Goal: Task Accomplishment & Management: Manage account settings

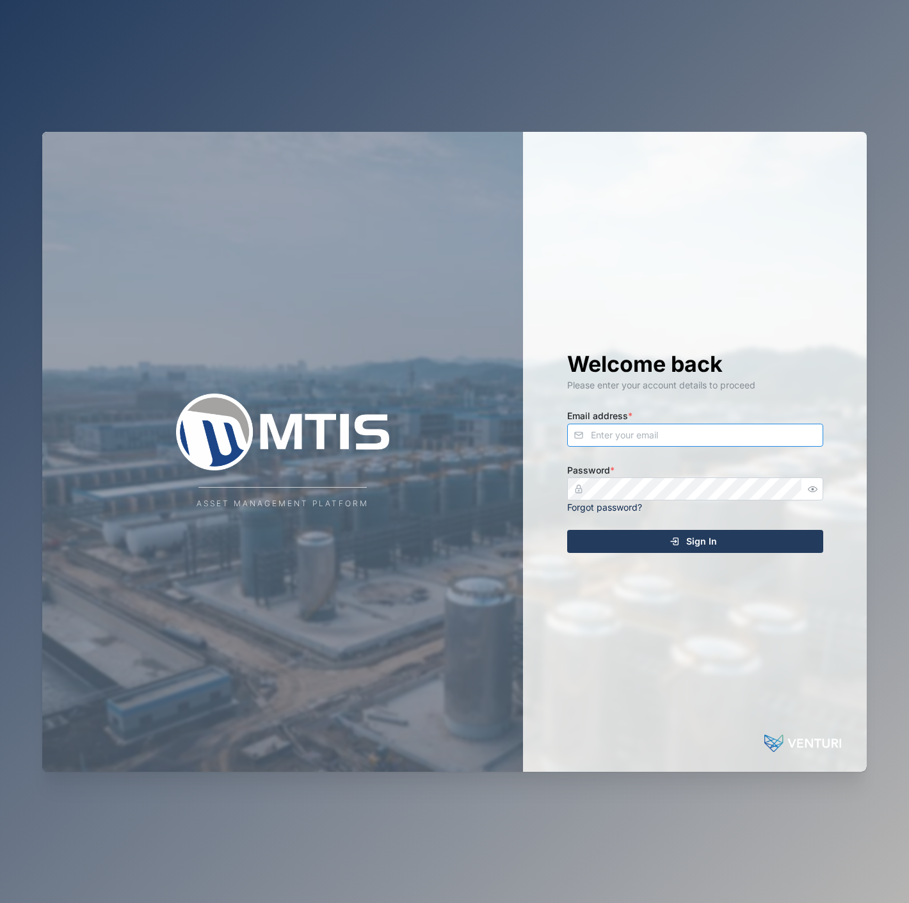
click at [746, 440] on input "Email address *" at bounding box center [695, 435] width 256 height 23
click at [744, 438] on input "[EMAIL_ADDRESS][PERSON_NAME][DOMAIN_NAME]" at bounding box center [695, 435] width 256 height 23
type input "[EMAIL_ADDRESS][PERSON_NAME][DOMAIN_NAME]"
click at [567, 530] on button "Sign In" at bounding box center [695, 541] width 256 height 23
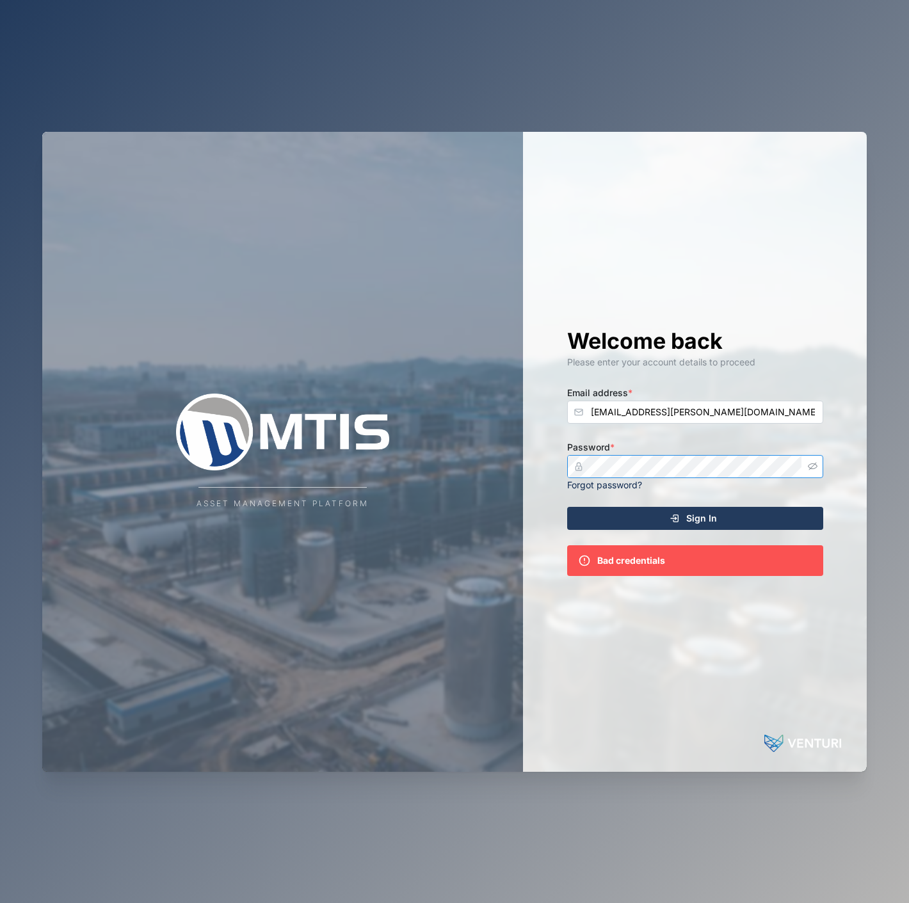
click at [817, 468] on button "button" at bounding box center [812, 466] width 17 height 17
click at [541, 466] on div "Welcome back Please enter your account details to proceed Email address * decla…" at bounding box center [694, 452] width 307 height 640
click at [567, 507] on button "Sign In" at bounding box center [695, 518] width 256 height 23
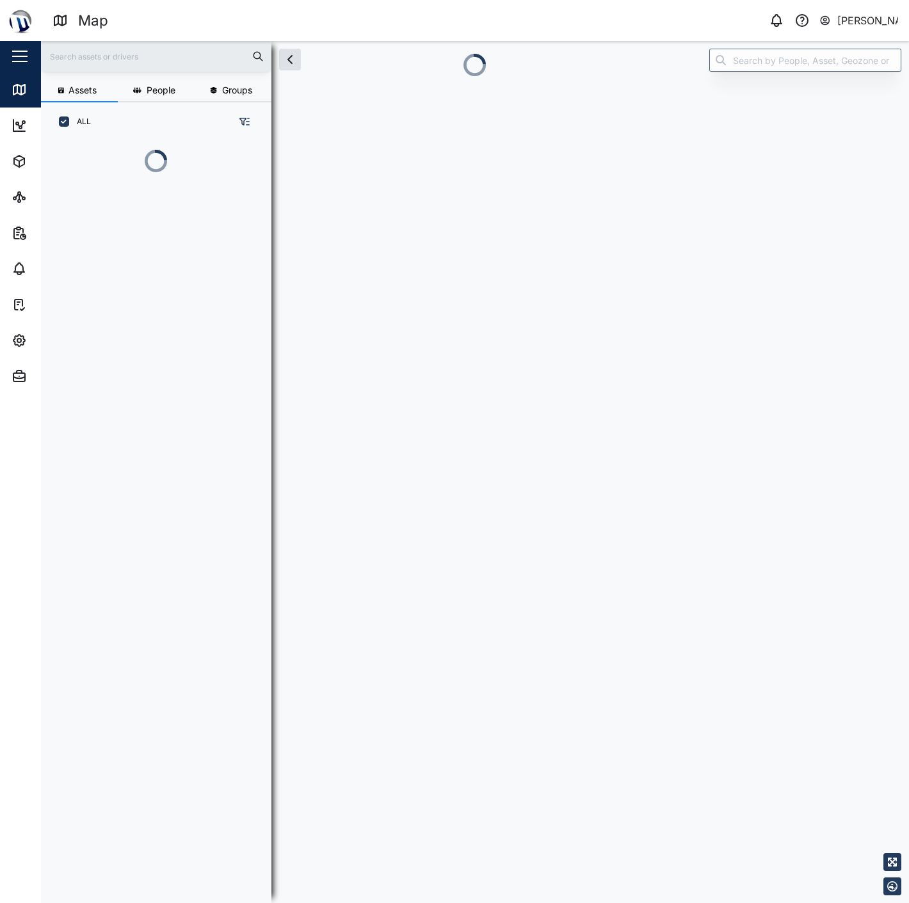
scroll to position [745, 199]
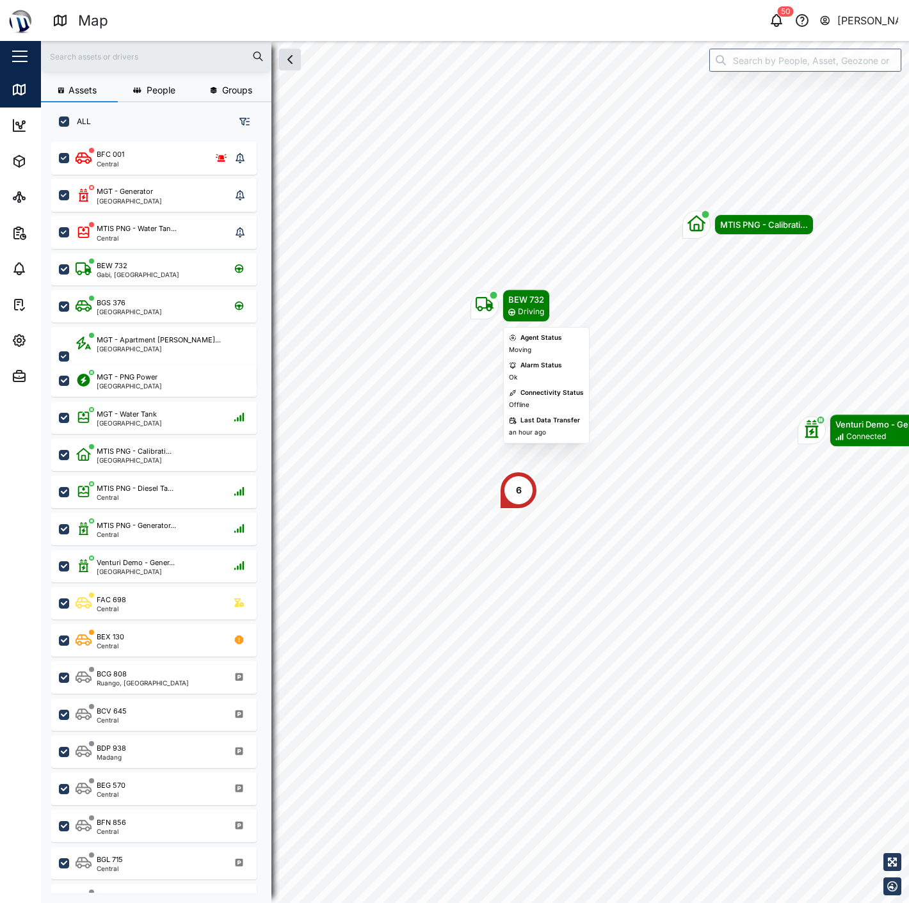
click at [485, 310] on icon "Map marker" at bounding box center [484, 304] width 18 height 18
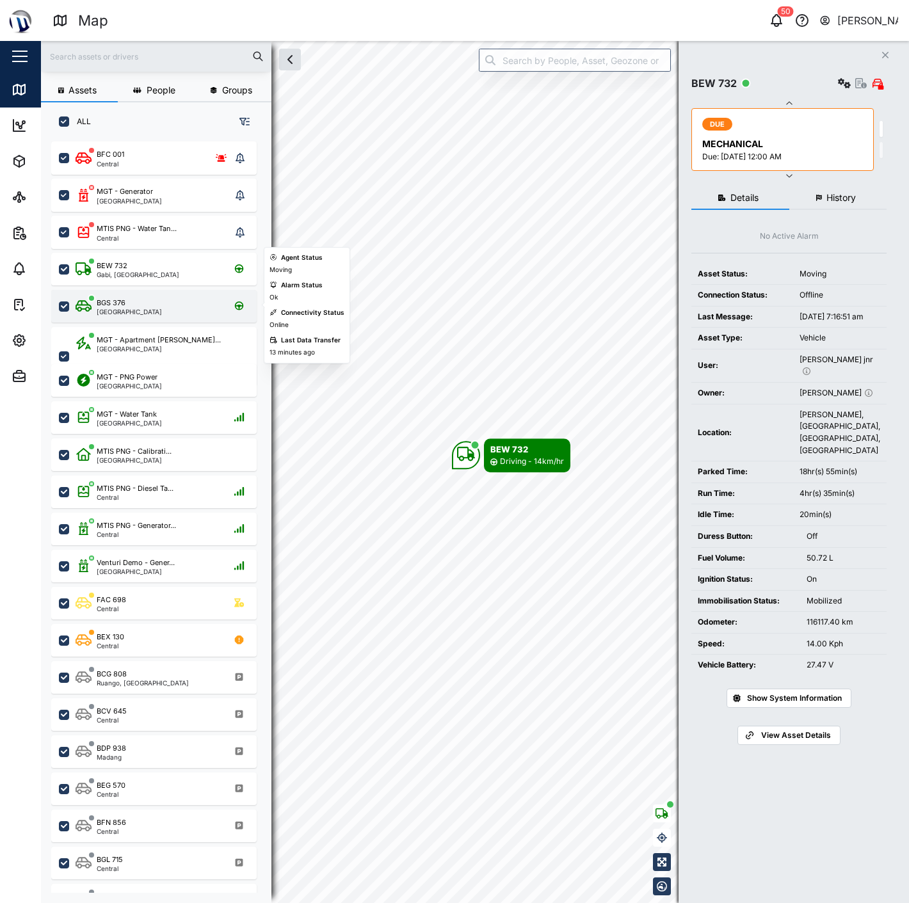
click at [151, 311] on div "BGS 376 Port Moresby" at bounding box center [162, 306] width 173 height 17
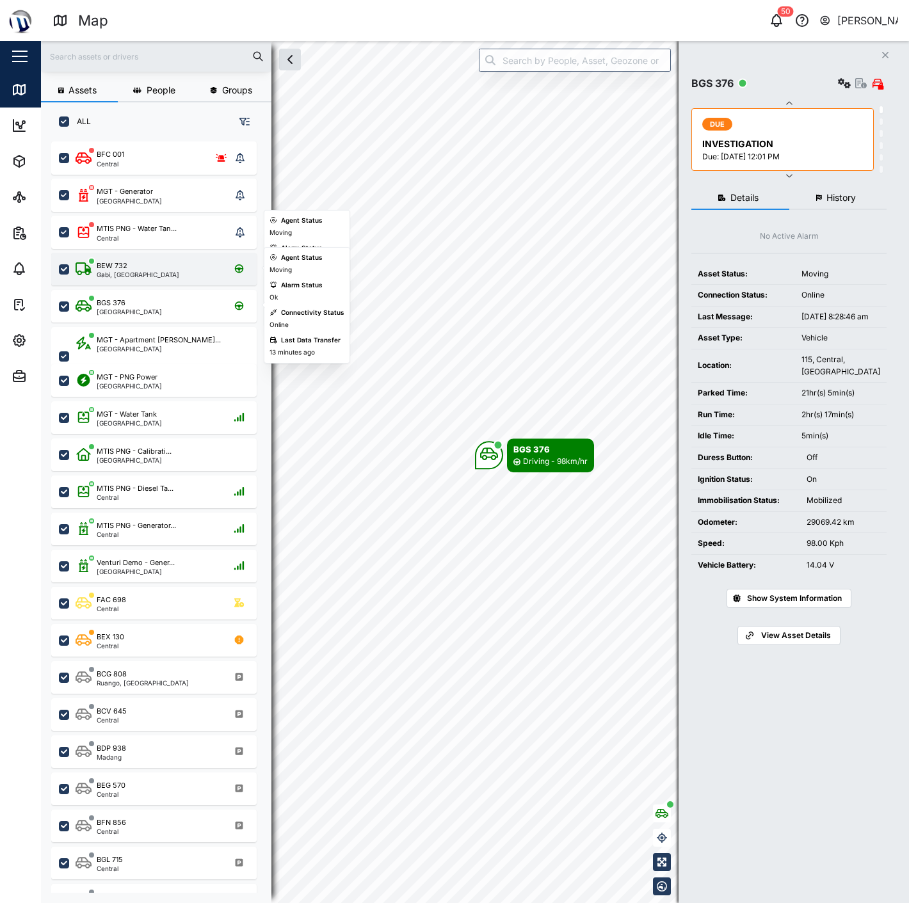
click at [136, 266] on div "BEW 732" at bounding box center [138, 265] width 83 height 11
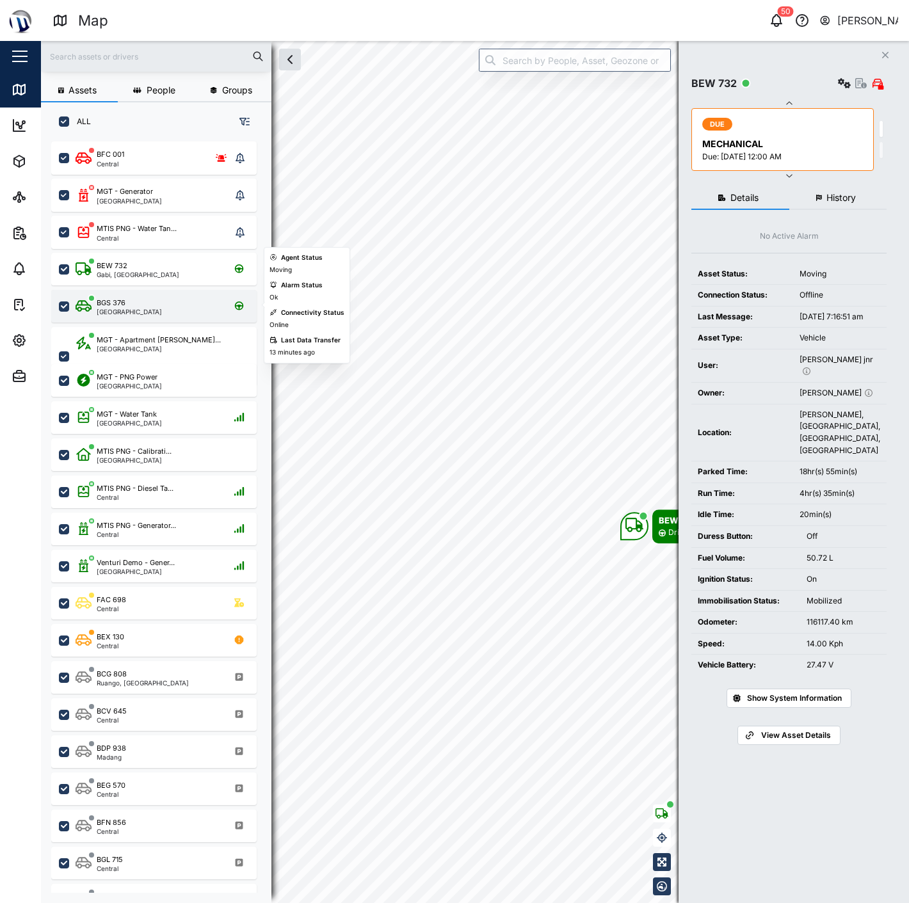
click at [136, 299] on div "BGS 376" at bounding box center [129, 303] width 65 height 11
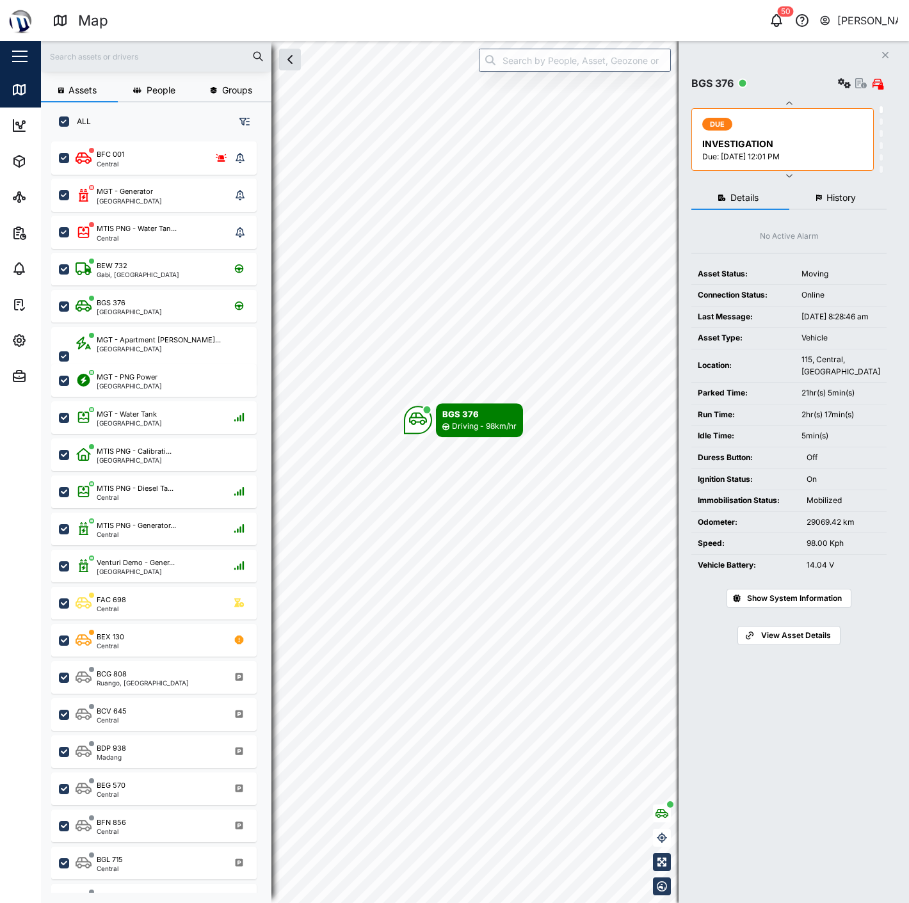
click at [141, 323] on div "MGT - Apartment Powe... Port Moresby" at bounding box center [153, 341] width 205 height 37
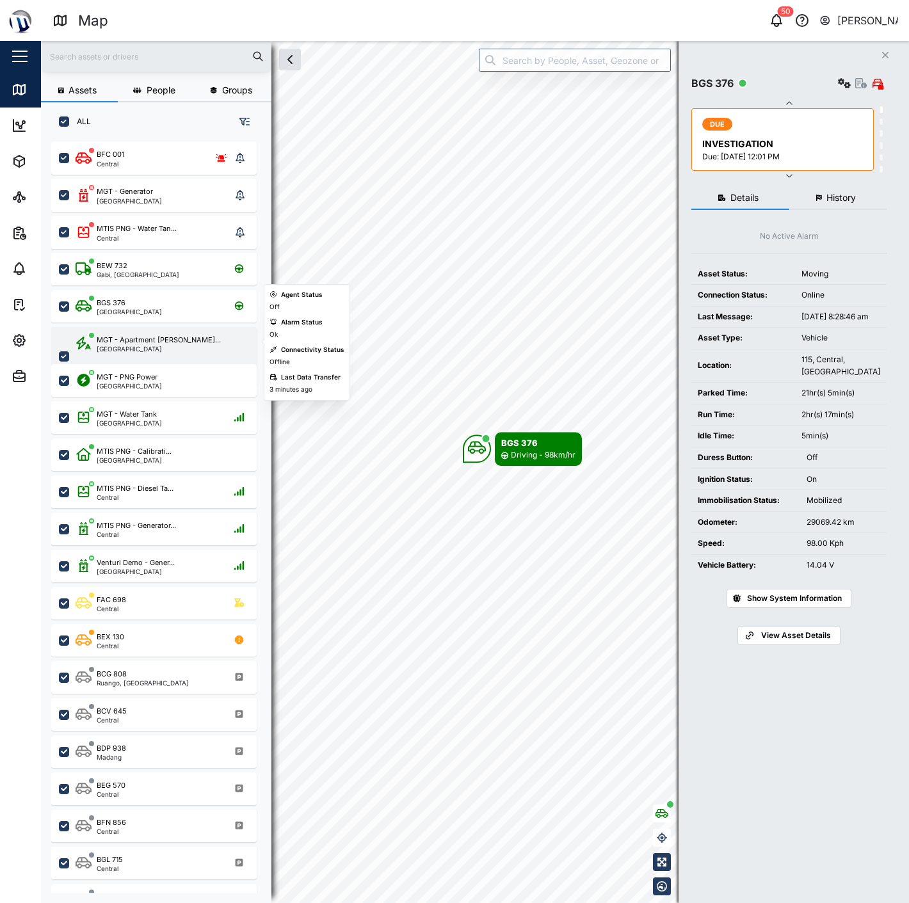
click at [141, 346] on div "[GEOGRAPHIC_DATA]" at bounding box center [159, 349] width 124 height 6
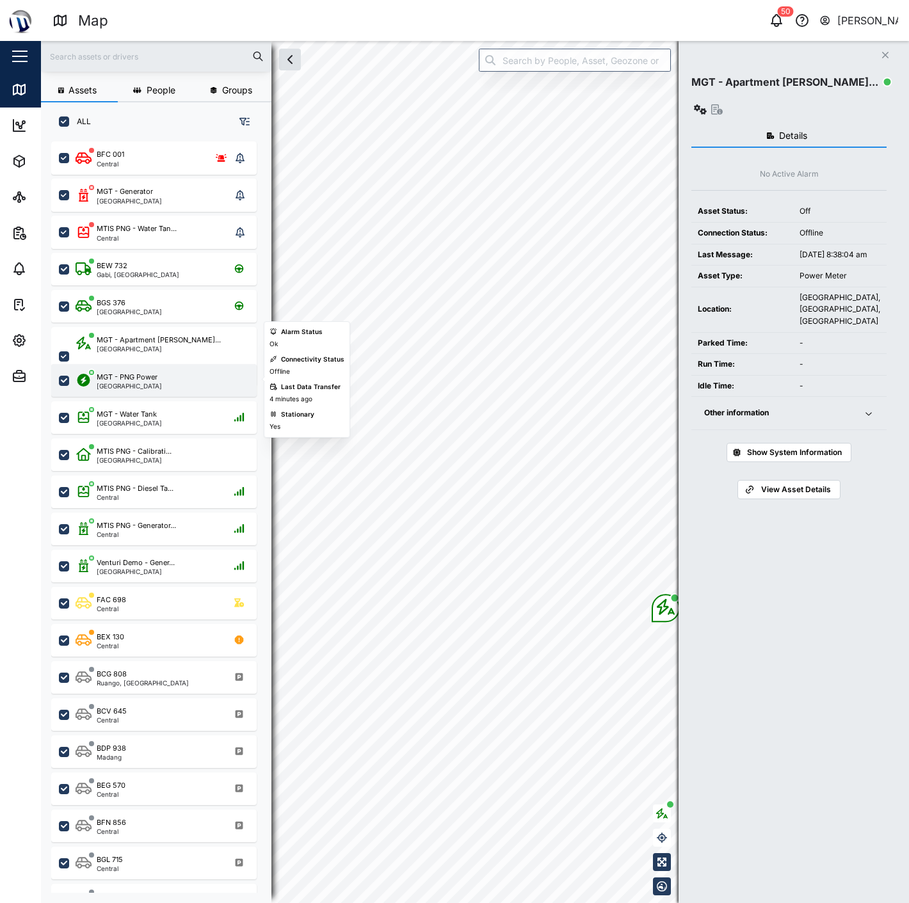
click at [143, 385] on div "[GEOGRAPHIC_DATA]" at bounding box center [129, 386] width 65 height 6
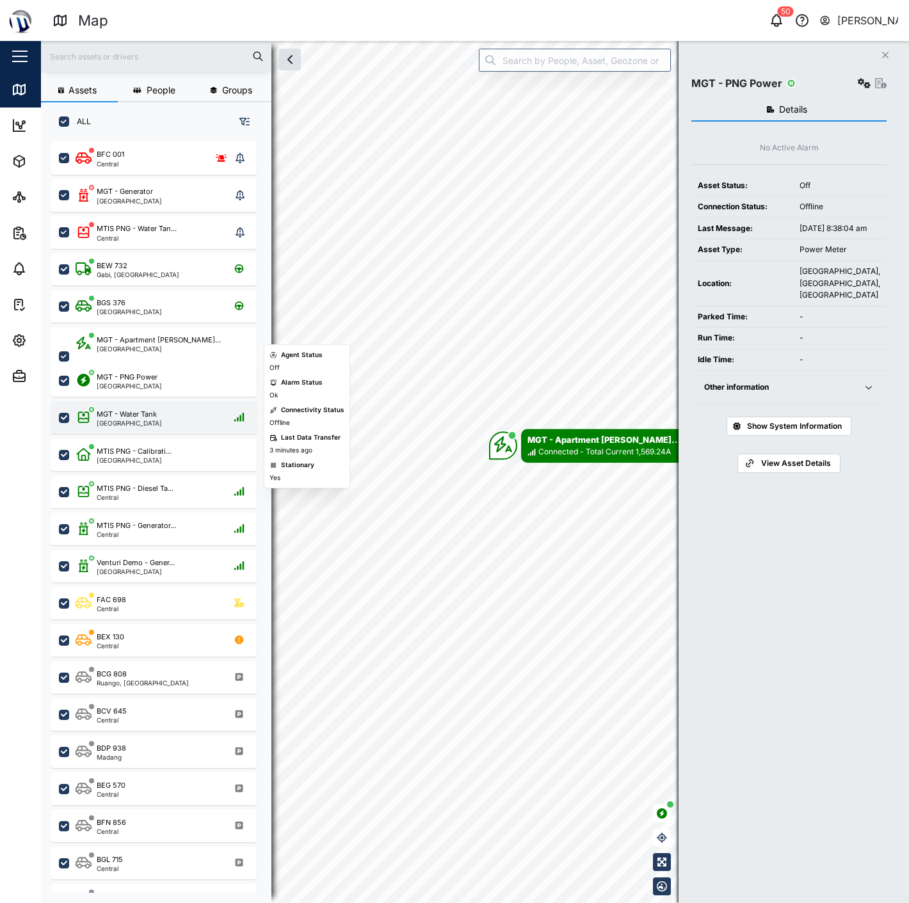
click at [143, 415] on div "MGT - Water Tank" at bounding box center [127, 414] width 60 height 11
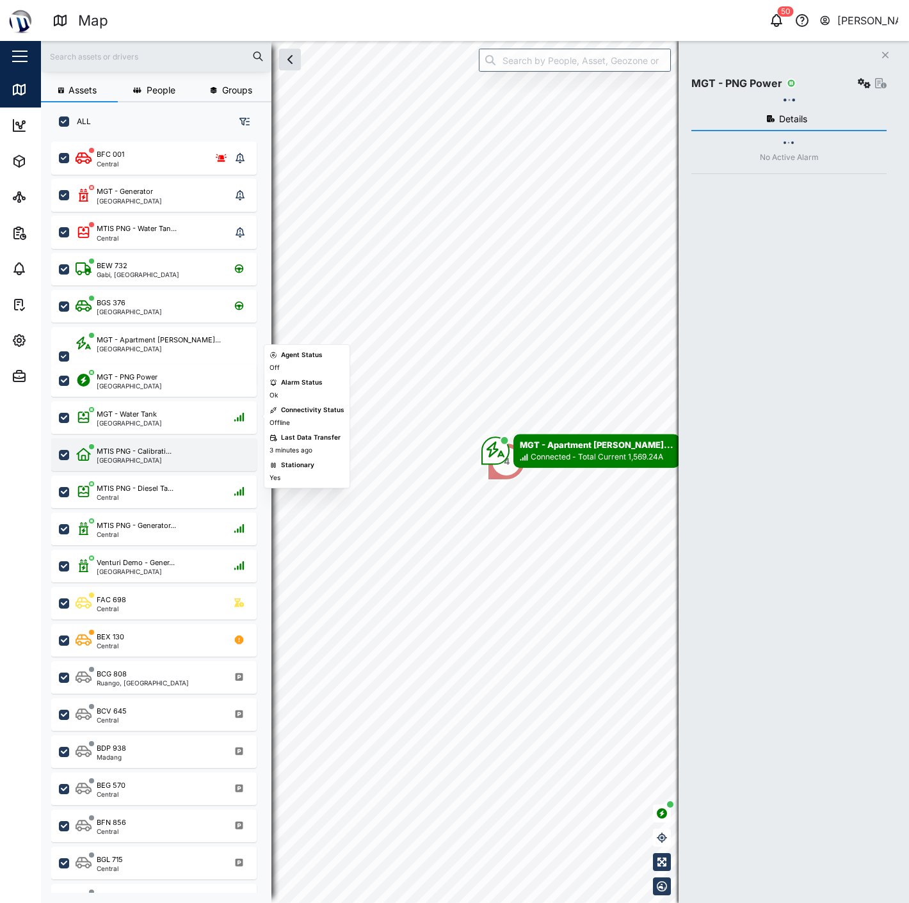
click at [148, 463] on div "MTIS PNG - Calibrati... Port Moresby" at bounding box center [153, 454] width 205 height 33
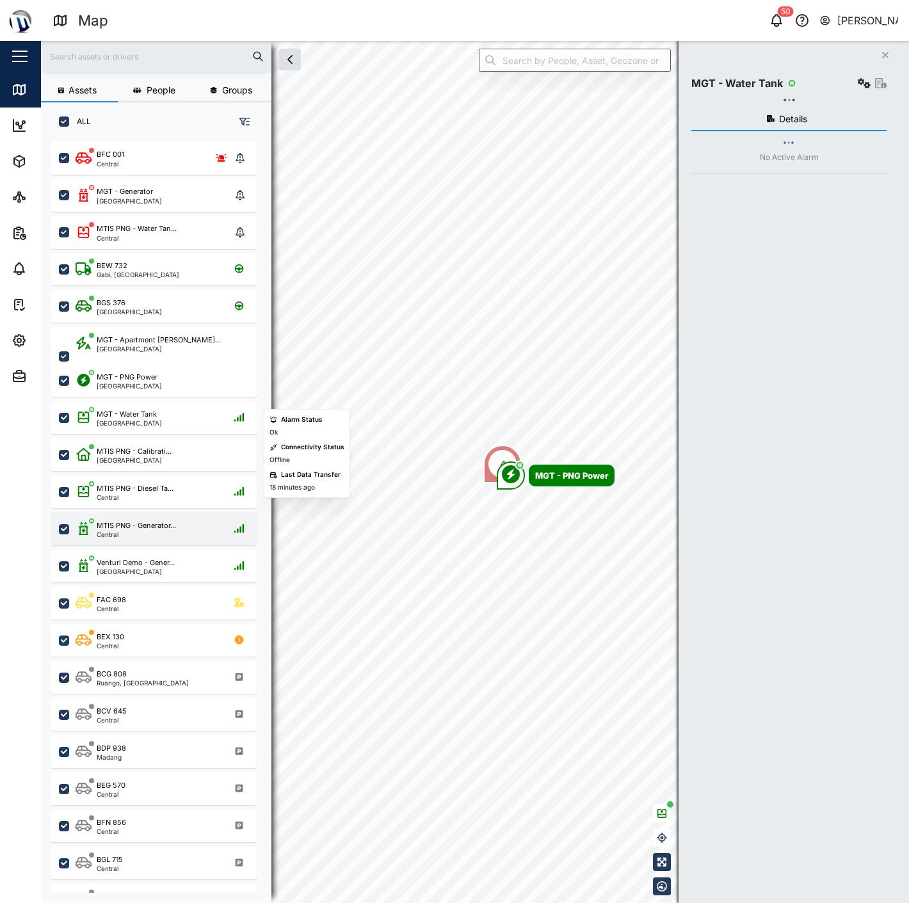
click at [146, 522] on div "MTIS PNG - Generator..." at bounding box center [136, 525] width 79 height 11
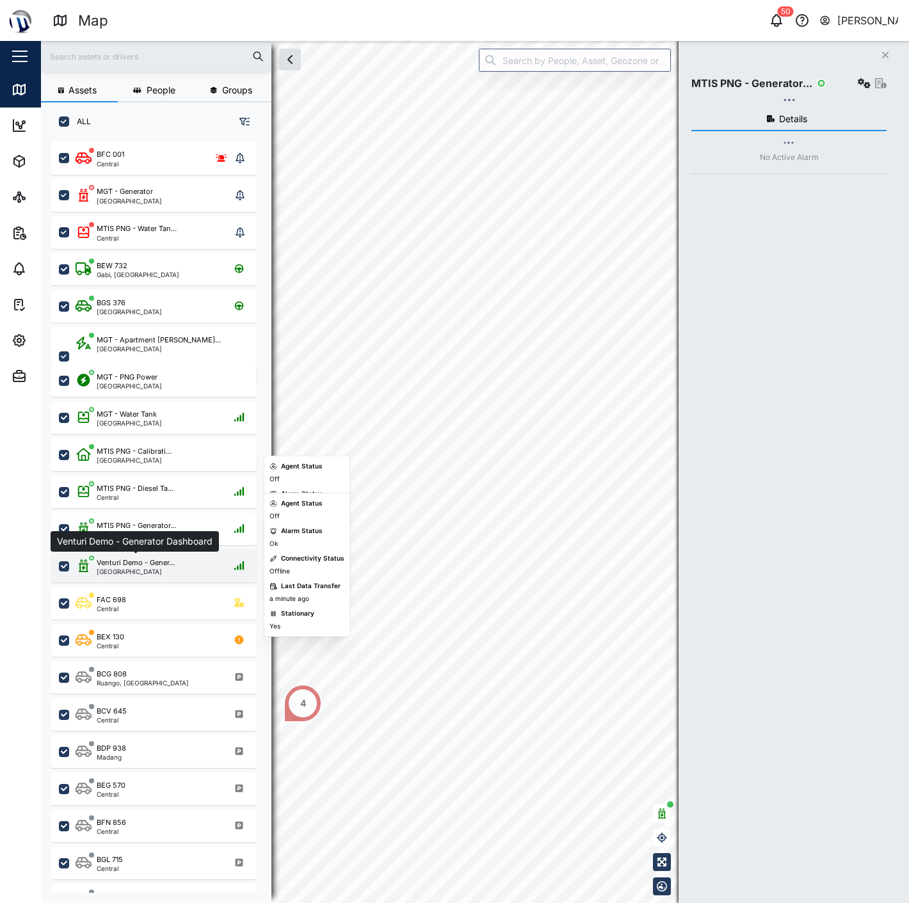
click at [155, 565] on div "Venturi Demo - Gener..." at bounding box center [136, 562] width 78 height 11
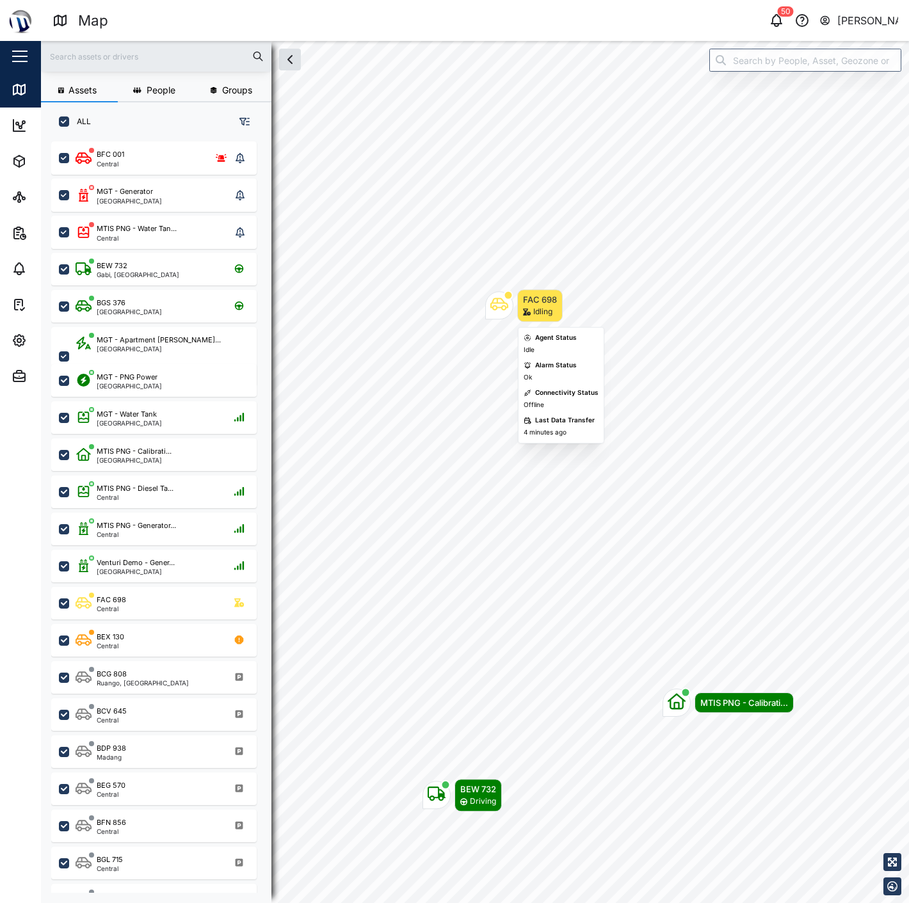
click at [511, 306] on div "Map marker" at bounding box center [499, 306] width 28 height 28
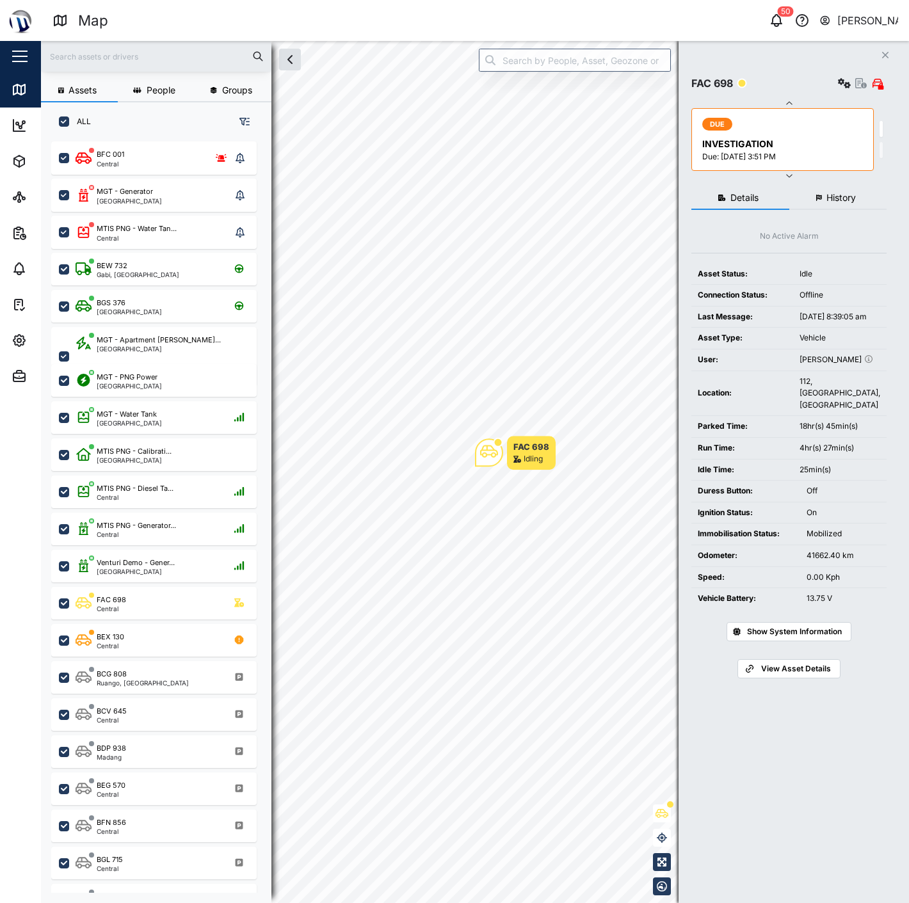
click at [824, 183] on div "Details History No Active Alarm Asset Status: Idle Connection Status: Offline L…" at bounding box center [788, 528] width 195 height 697
click at [828, 195] on span "History" at bounding box center [840, 197] width 29 height 9
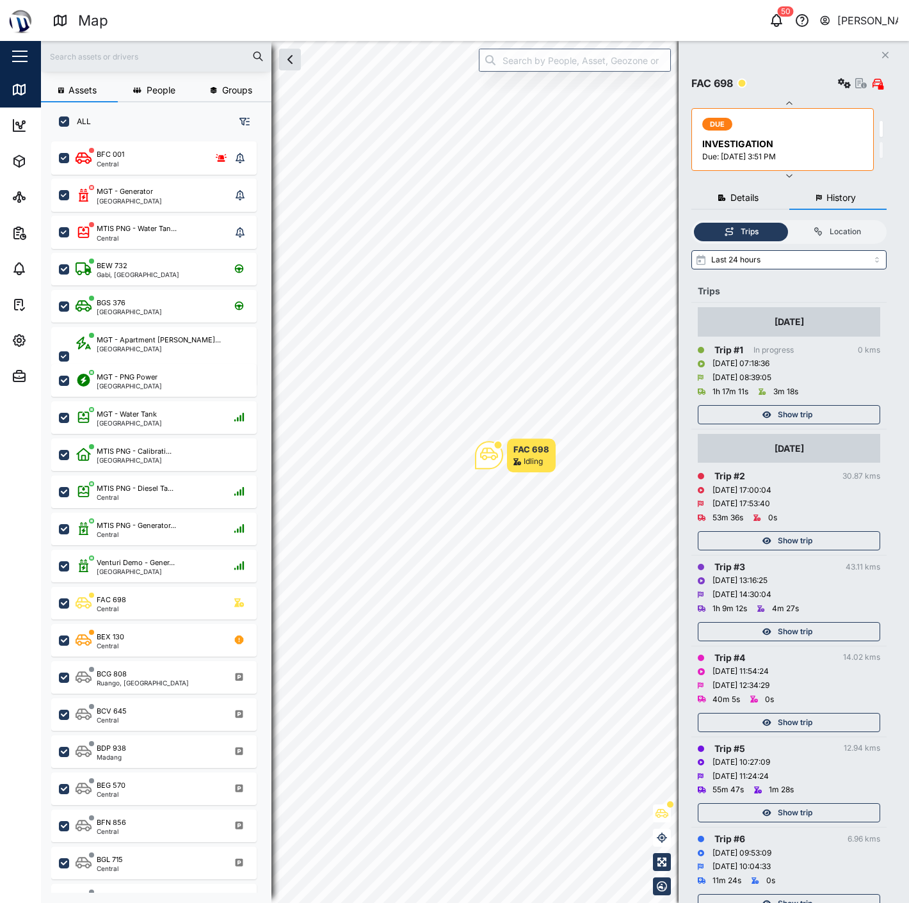
click at [798, 420] on span "Show trip" at bounding box center [794, 415] width 35 height 18
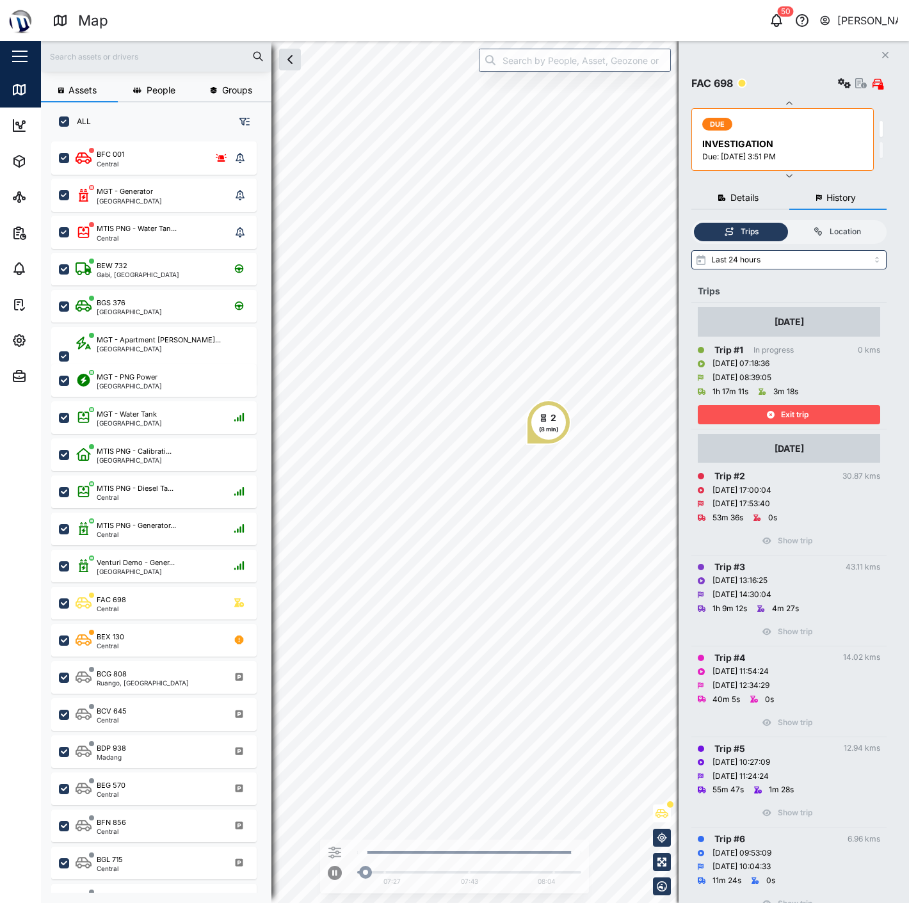
click at [798, 420] on span "Exit trip" at bounding box center [795, 415] width 28 height 18
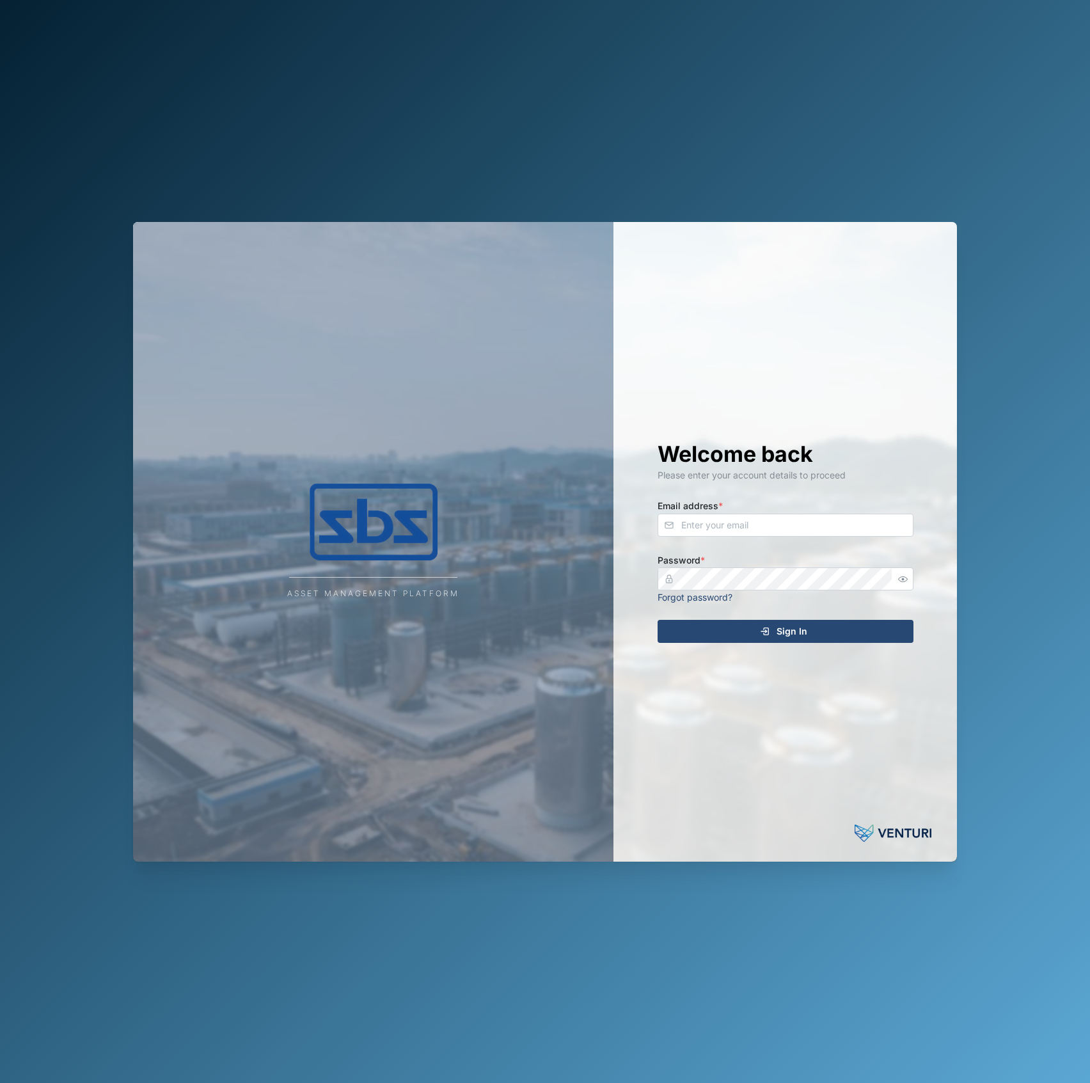
click at [695, 509] on label "Email address *" at bounding box center [690, 506] width 65 height 14
click at [695, 514] on input "Email address *" at bounding box center [786, 525] width 256 height 23
click at [697, 523] on input "Email address *" at bounding box center [786, 525] width 256 height 23
type input "[EMAIL_ADDRESS][PERSON_NAME][DOMAIN_NAME]"
click at [658, 620] on button "Sign In" at bounding box center [786, 631] width 256 height 23
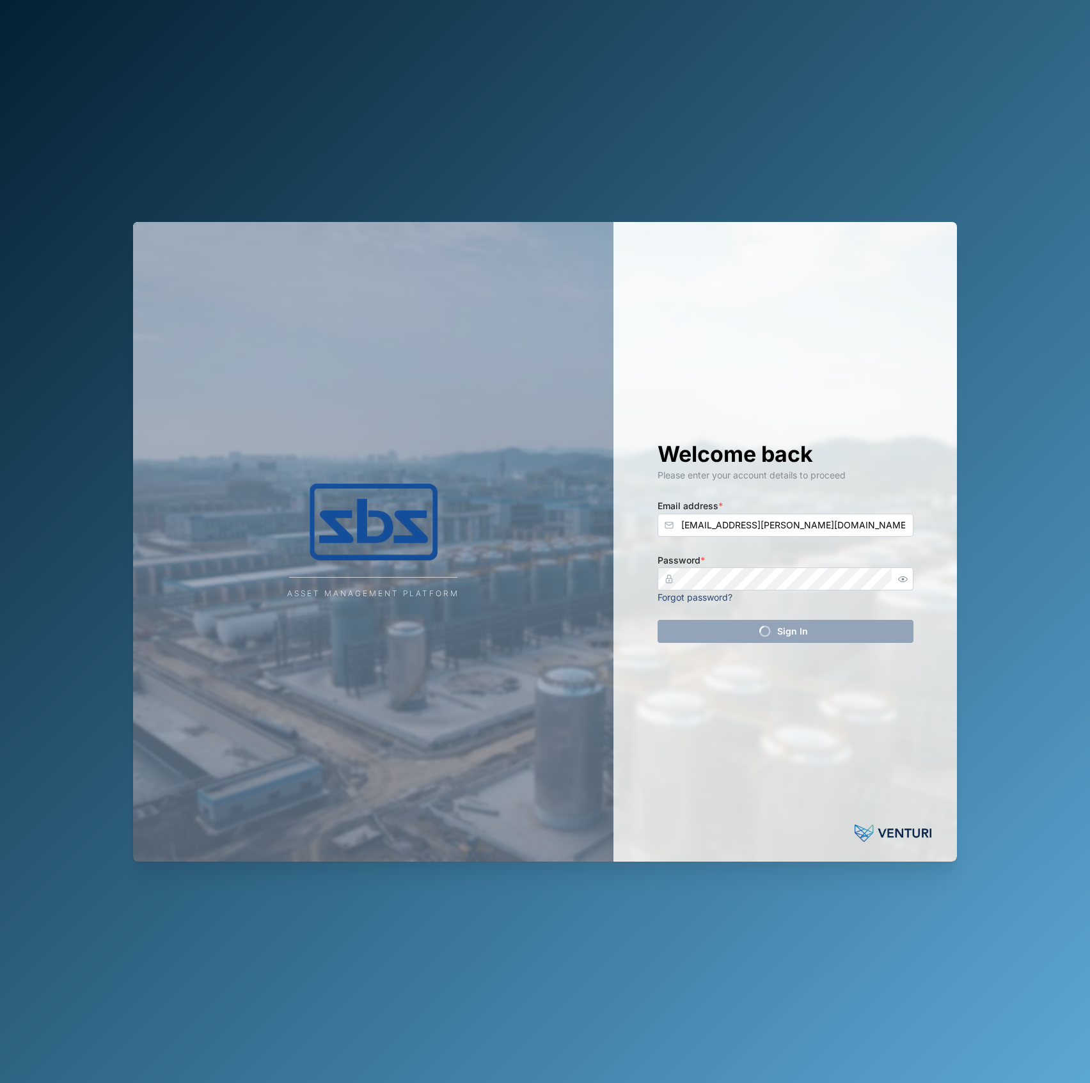
click at [906, 591] on div "Forgot password?" at bounding box center [786, 598] width 256 height 14
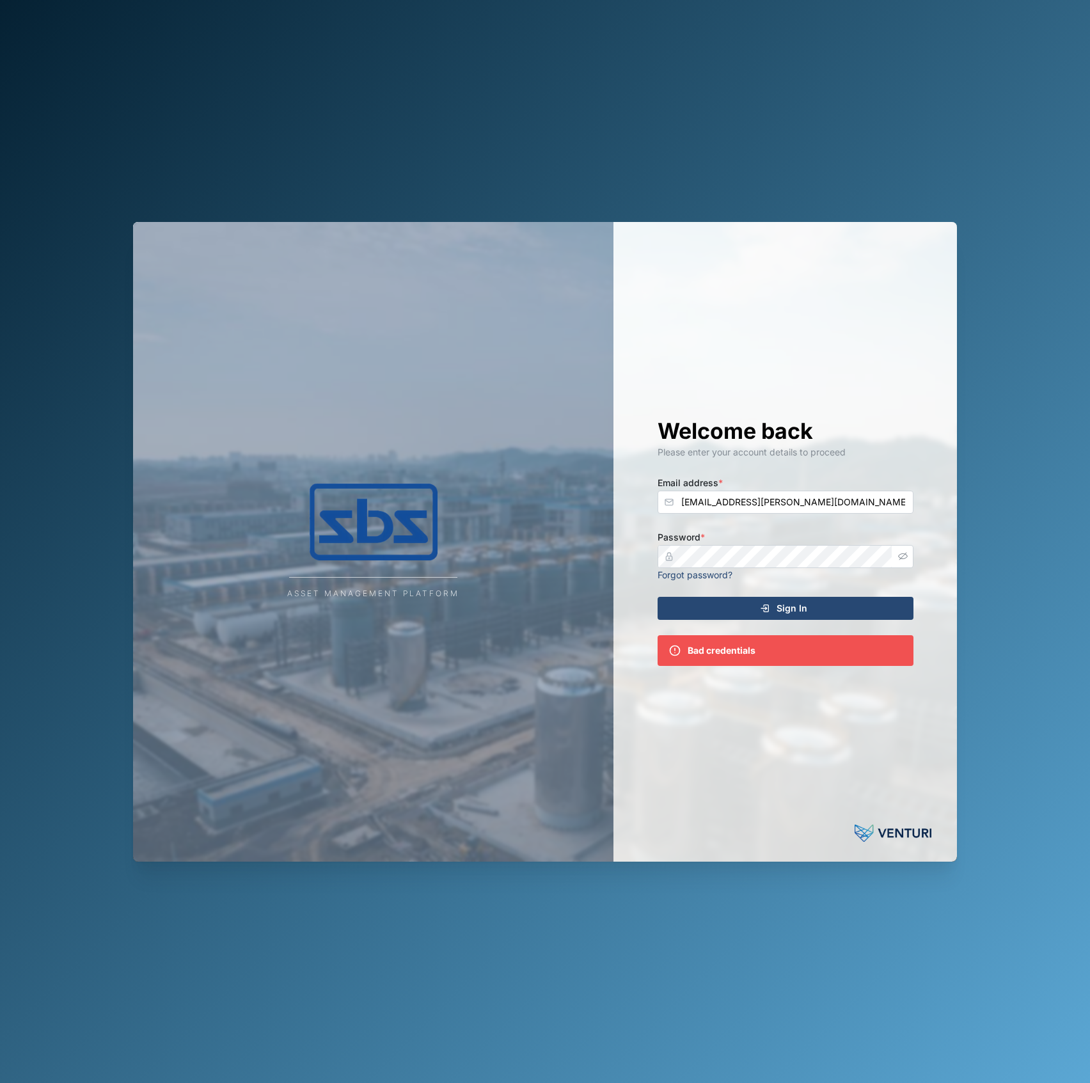
click at [902, 563] on button "button" at bounding box center [903, 556] width 17 height 17
click at [658, 597] on button "Sign In" at bounding box center [786, 608] width 256 height 23
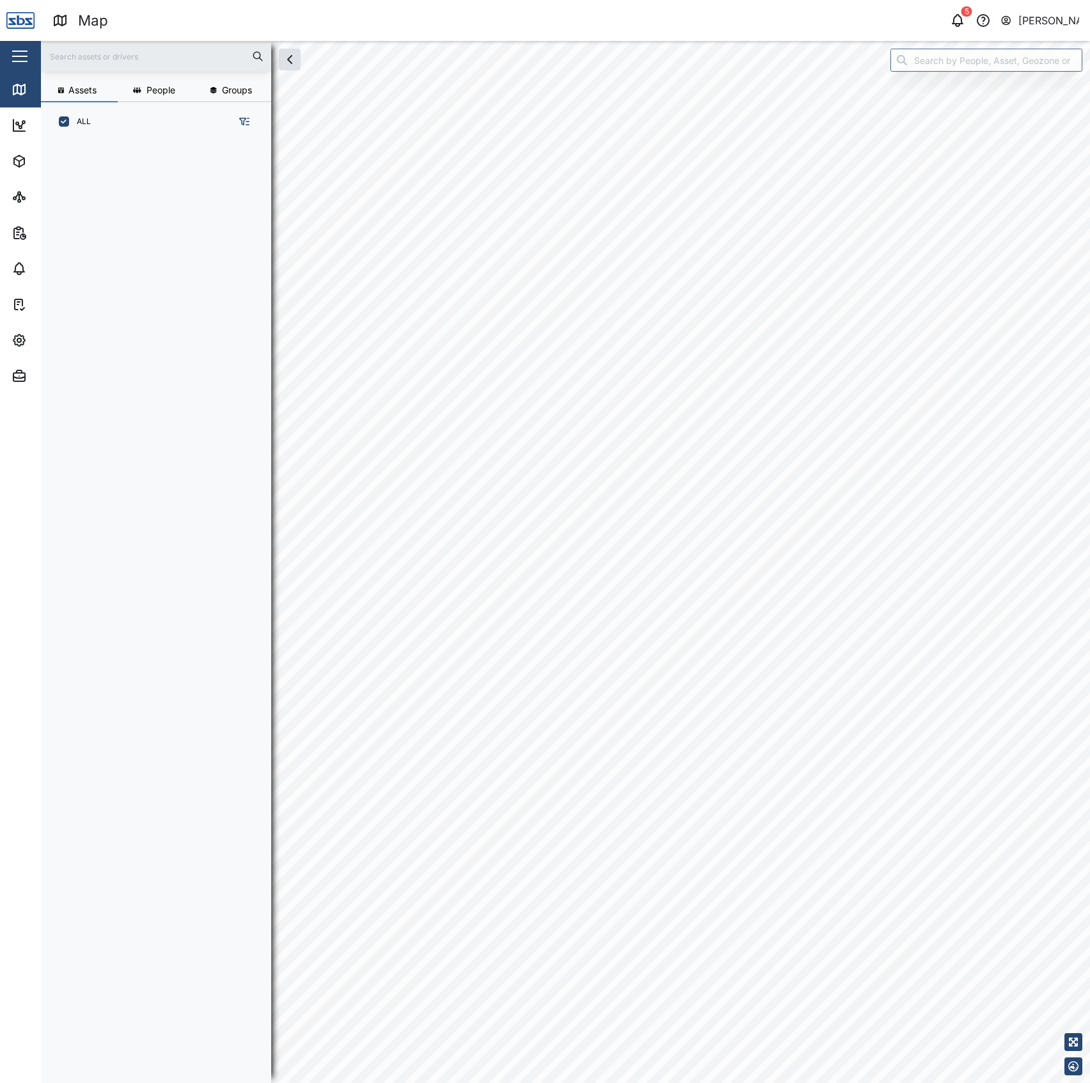
scroll to position [923, 197]
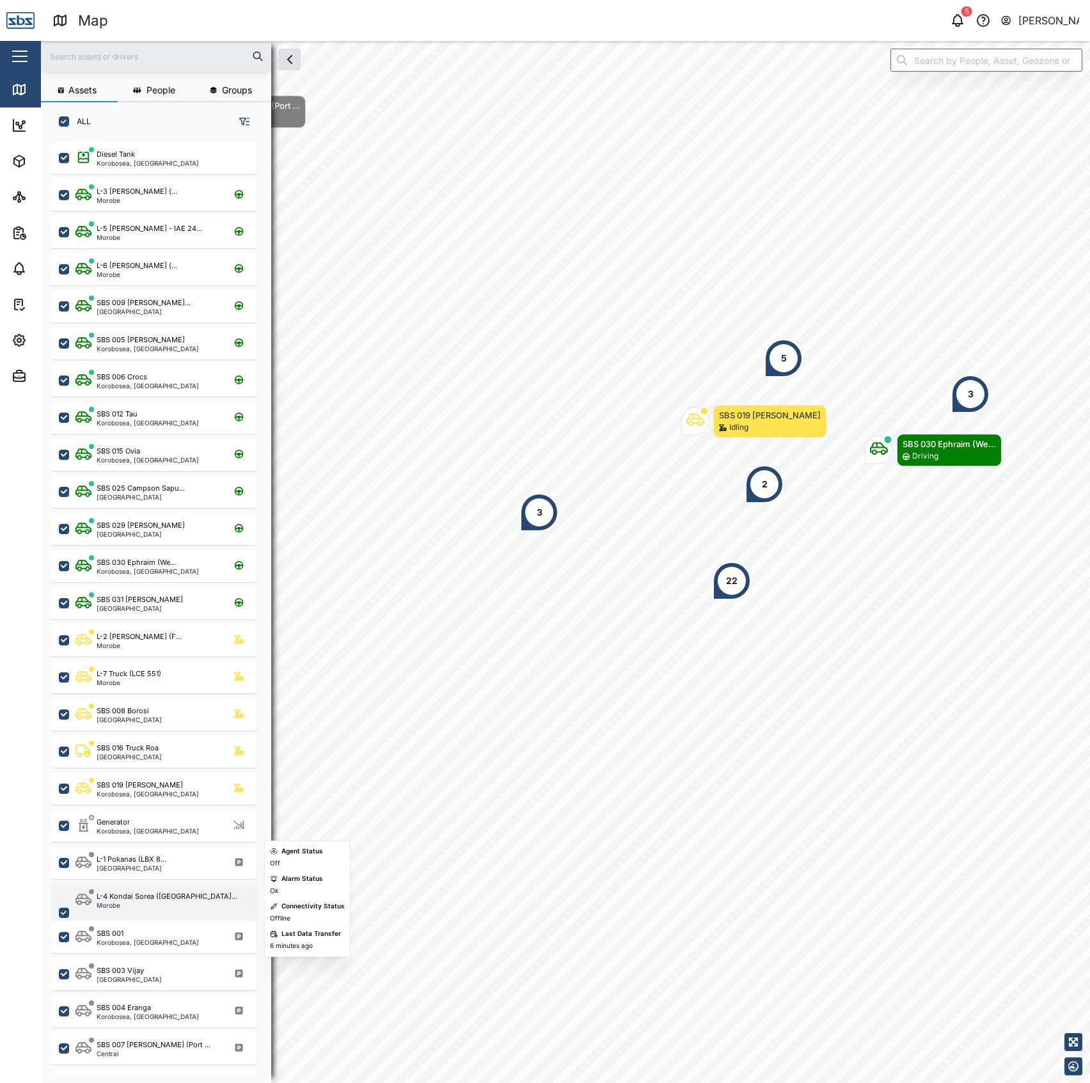
scroll to position [85, 0]
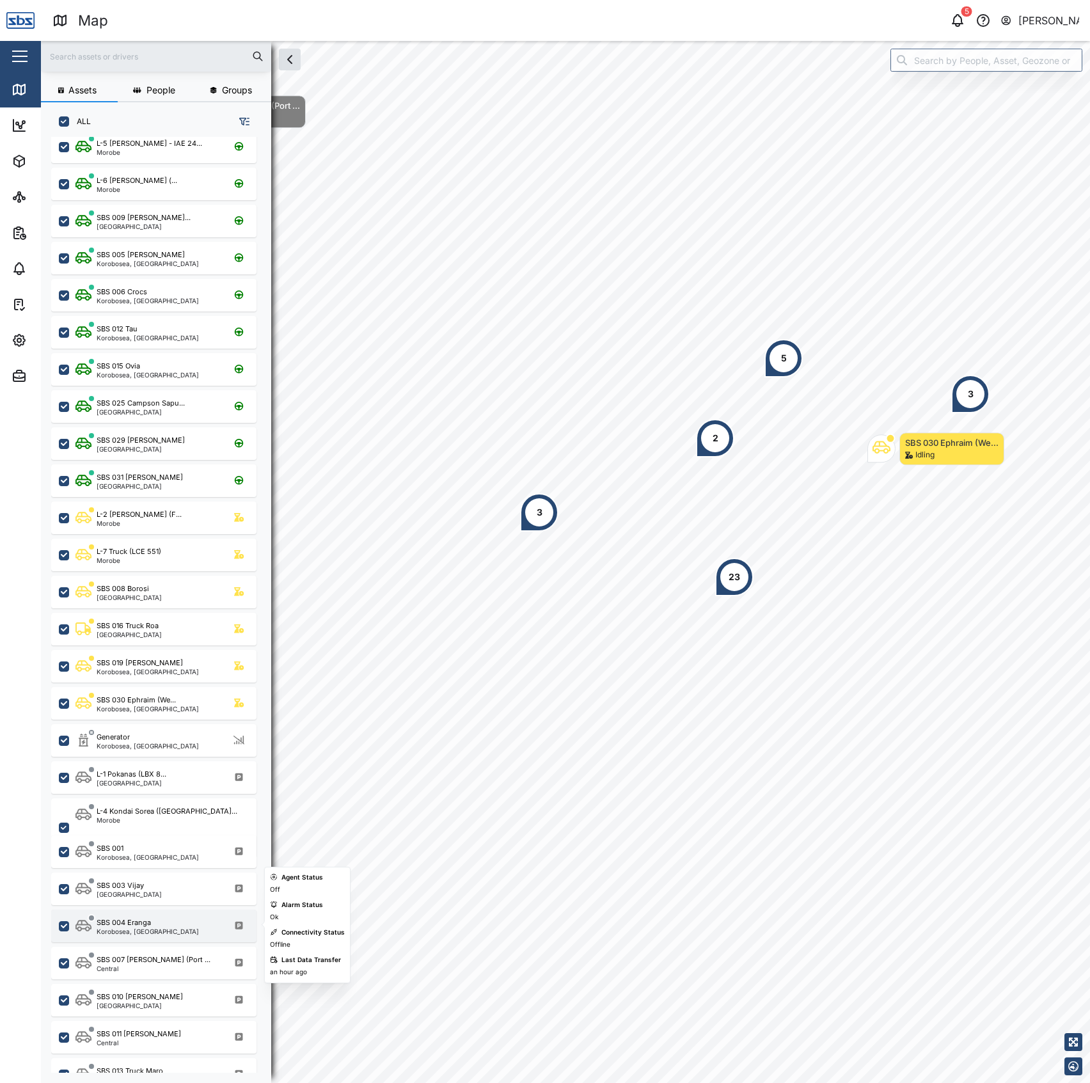
click at [166, 928] on div "Korobosea, [GEOGRAPHIC_DATA]" at bounding box center [148, 931] width 102 height 6
